Goal: Information Seeking & Learning: Learn about a topic

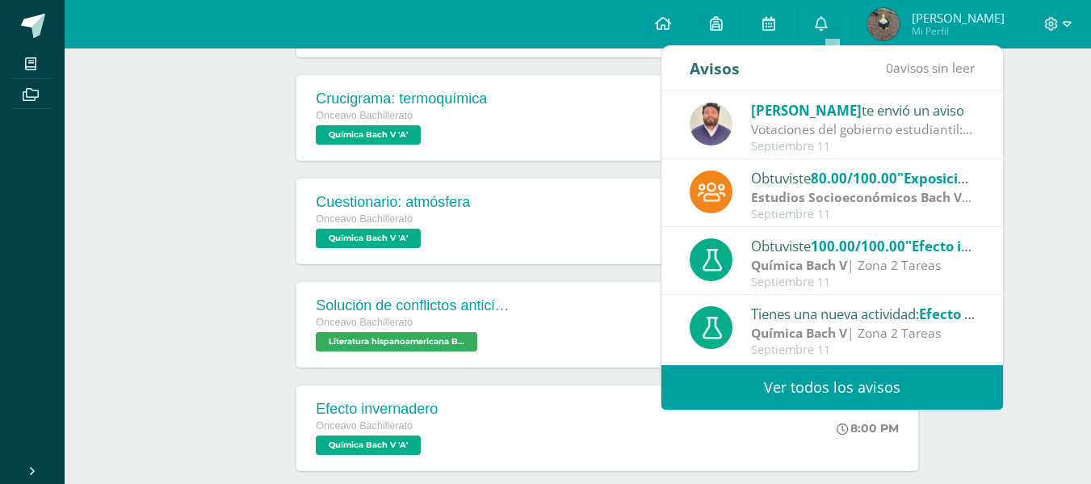
scroll to position [451, 0]
click at [779, 380] on link "Ver todos los avisos" at bounding box center [833, 387] width 342 height 44
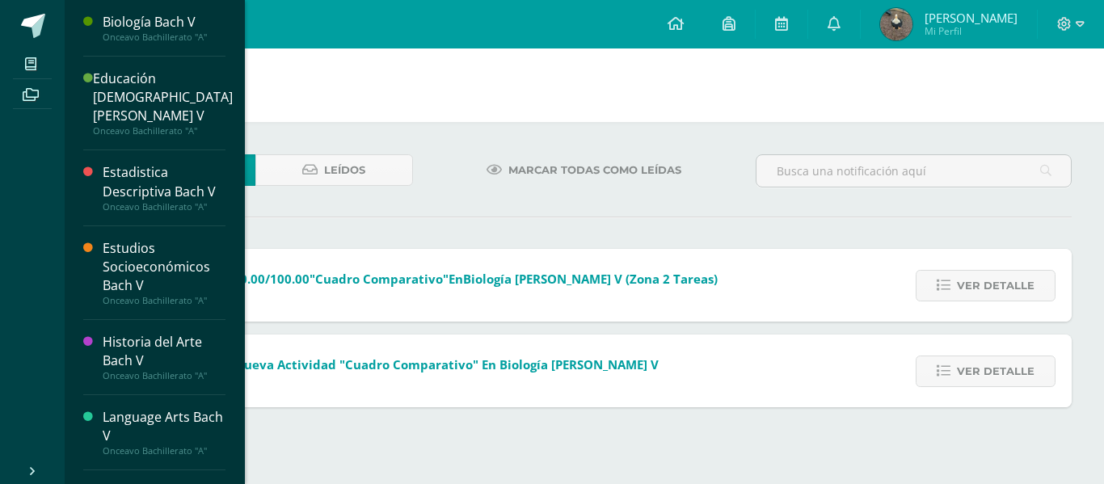
click at [133, 27] on div "Biología Bach V" at bounding box center [164, 22] width 123 height 19
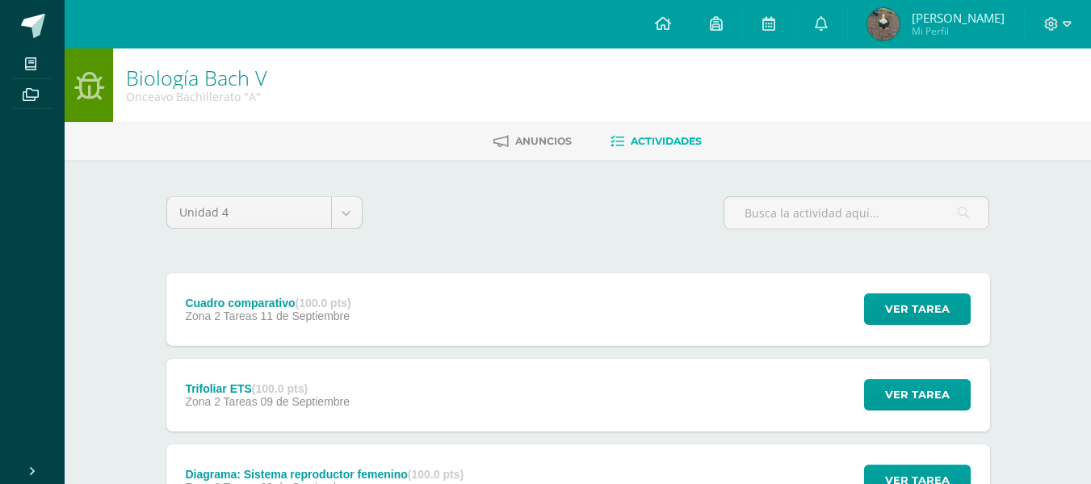
click at [276, 403] on span "09 de Septiembre" at bounding box center [306, 401] width 90 height 13
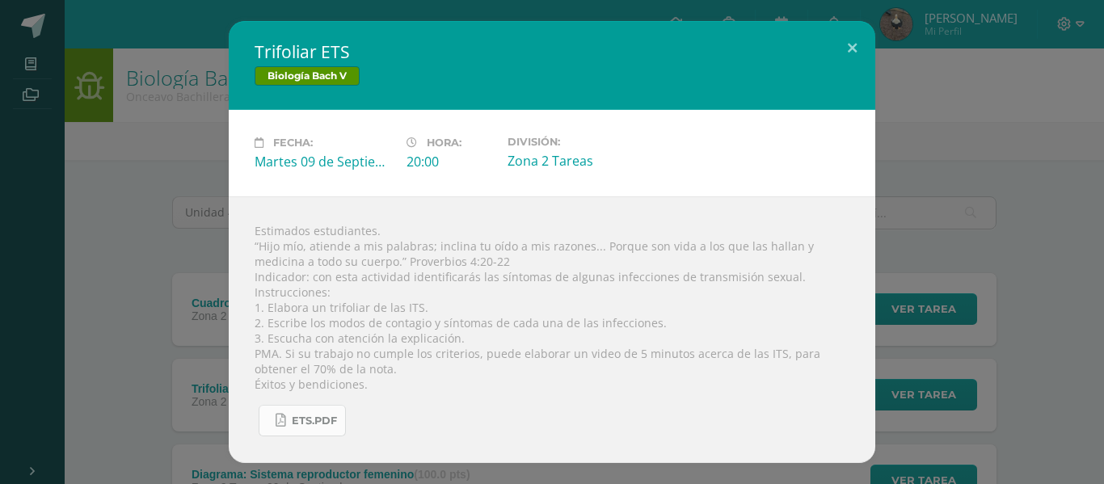
click at [320, 420] on span "ETS.pdf" at bounding box center [314, 420] width 45 height 13
